Goal: Obtain resource: Obtain resource

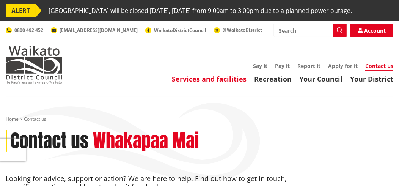
click at [228, 84] on link "Services and facilities" at bounding box center [209, 78] width 75 height 9
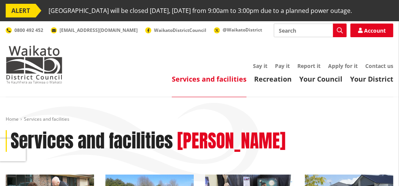
click at [294, 37] on input "Search" at bounding box center [310, 31] width 73 height 14
type input "rates rebate"
click at [339, 33] on icon "button" at bounding box center [340, 30] width 6 height 6
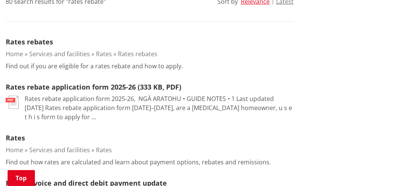
scroll to position [253, 0]
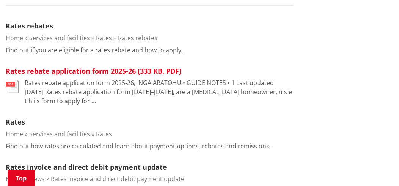
click at [70, 76] on link "Rates rebate application form 2025-26 (333 KB, PDF)" at bounding box center [94, 70] width 176 height 9
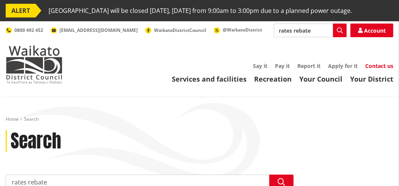
click at [372, 69] on link "Contact us" at bounding box center [380, 65] width 28 height 7
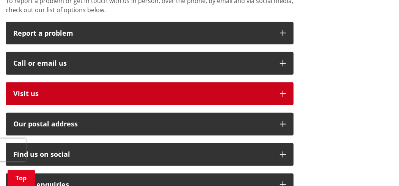
scroll to position [253, 0]
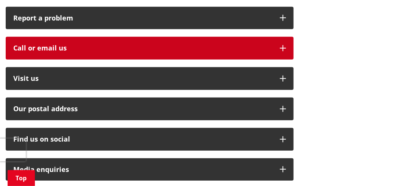
click at [44, 52] on div "Call or email us" at bounding box center [142, 48] width 259 height 8
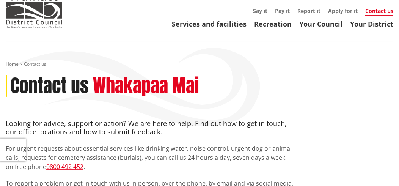
scroll to position [50, 0]
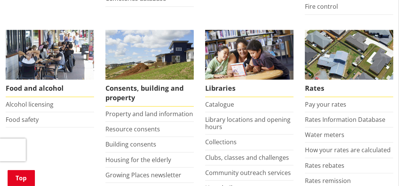
scroll to position [354, 0]
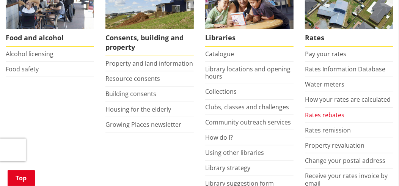
click at [330, 119] on link "Rates rebates" at bounding box center [324, 115] width 39 height 8
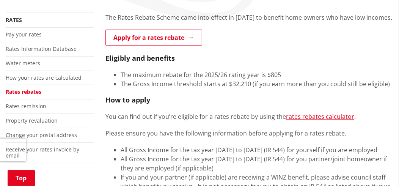
scroll to position [152, 0]
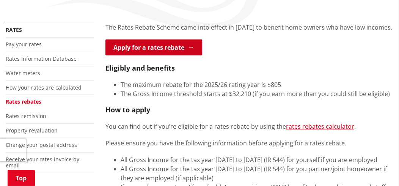
click at [158, 55] on link "Apply for a rates rebate" at bounding box center [154, 47] width 97 height 16
